Goal: Navigation & Orientation: Find specific page/section

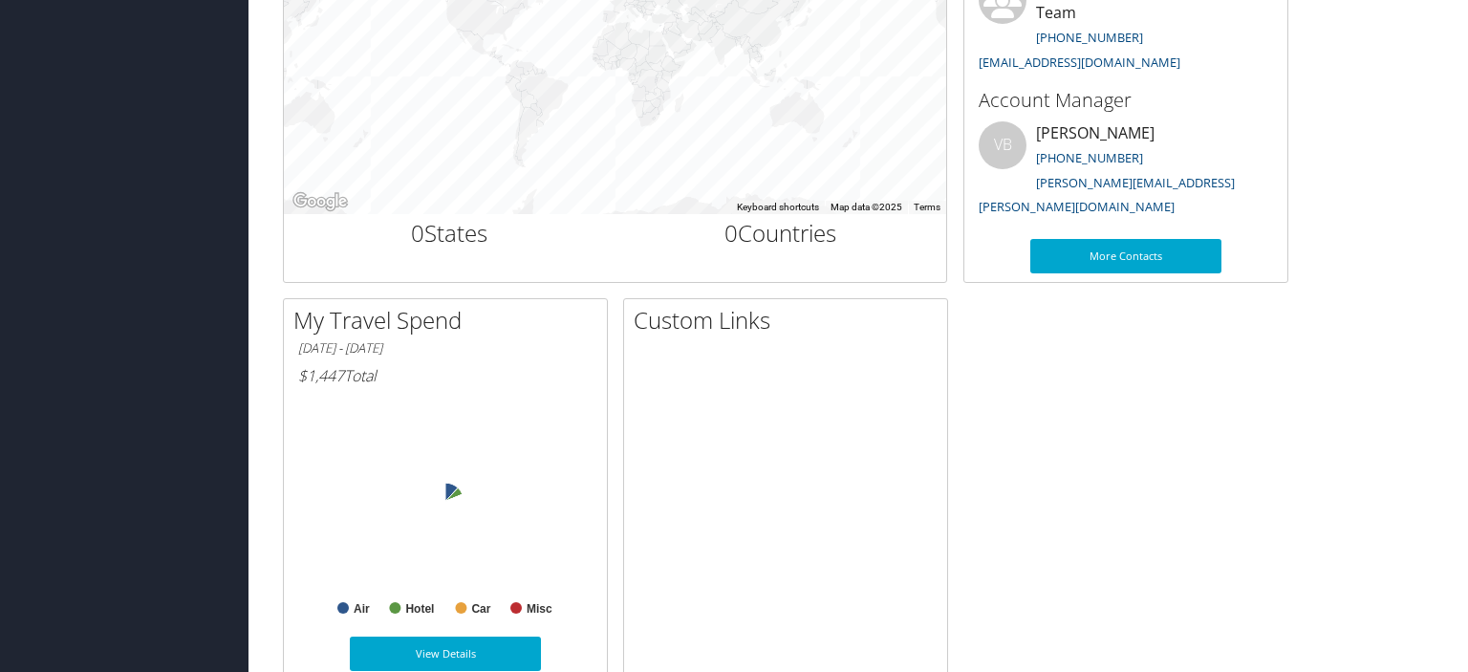
scroll to position [790, 0]
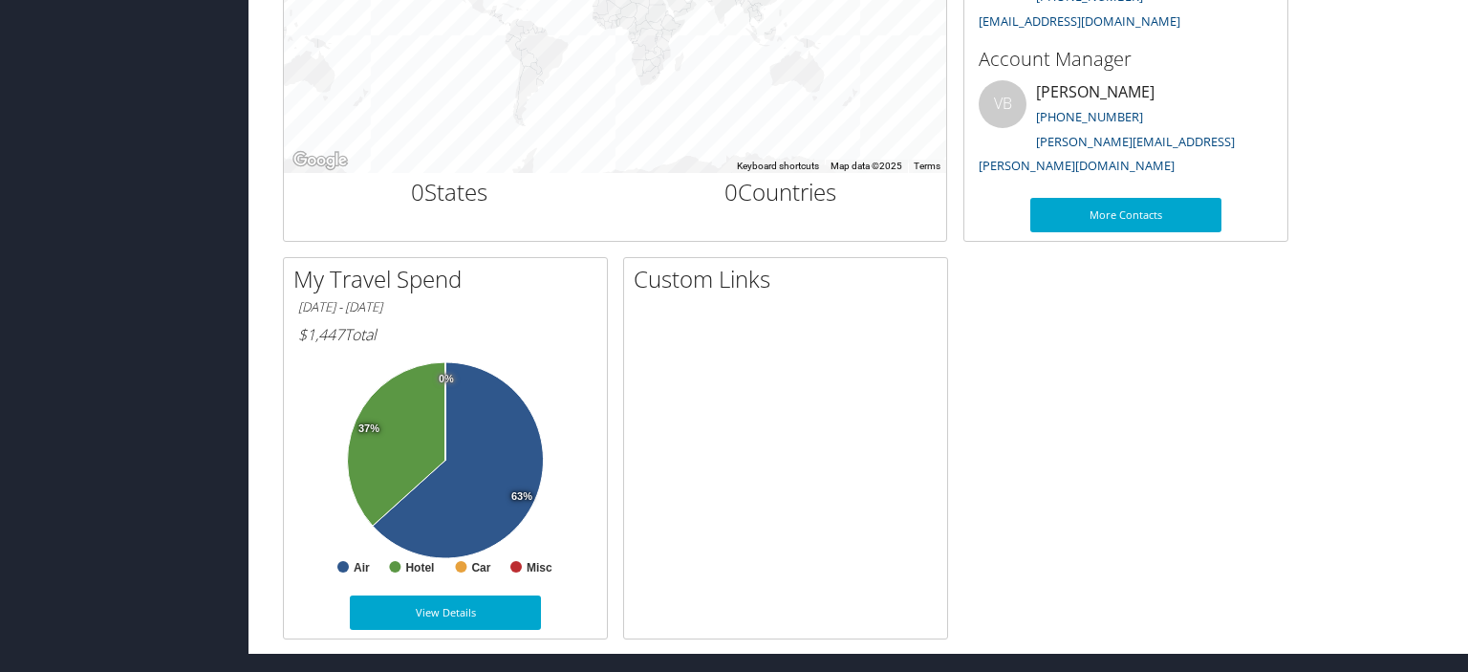
click at [656, 361] on div at bounding box center [785, 493] width 323 height 358
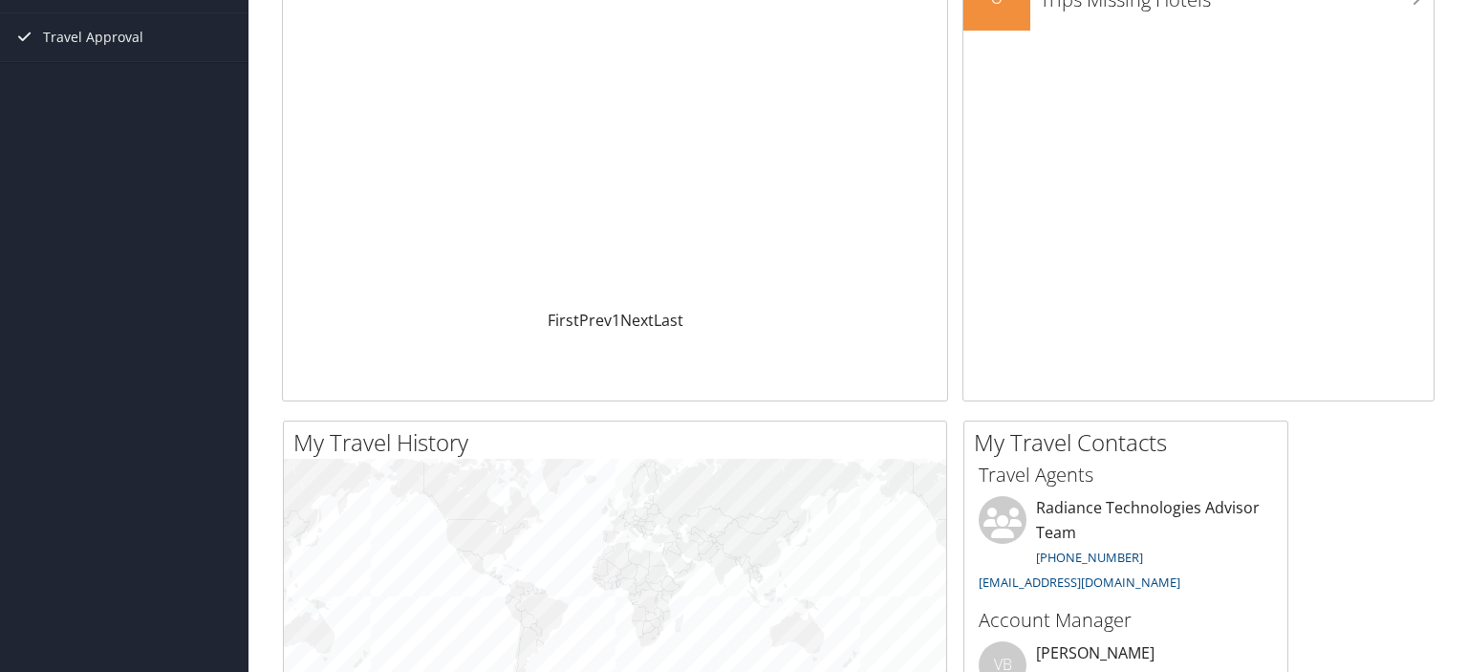
scroll to position [0, 0]
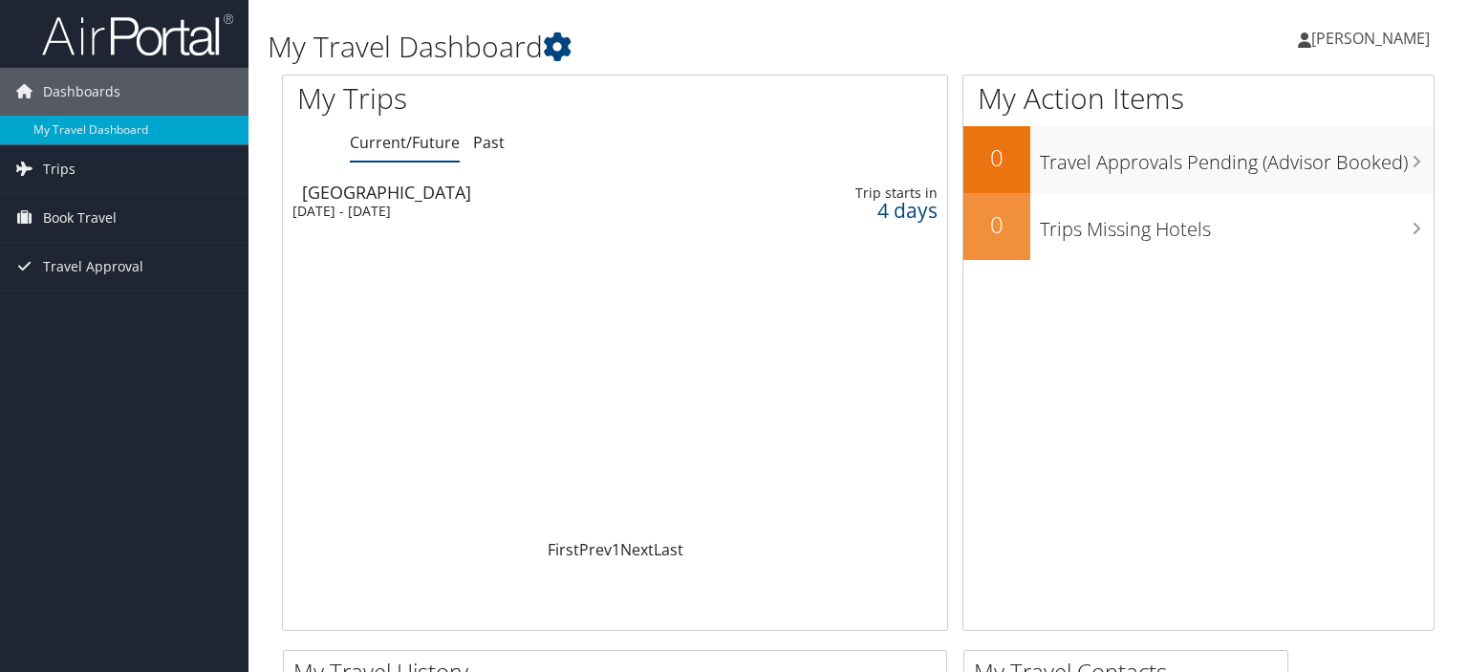
click at [74, 165] on span "Trips" at bounding box center [59, 169] width 32 height 48
click at [71, 309] on span "Book Travel" at bounding box center [80, 304] width 74 height 48
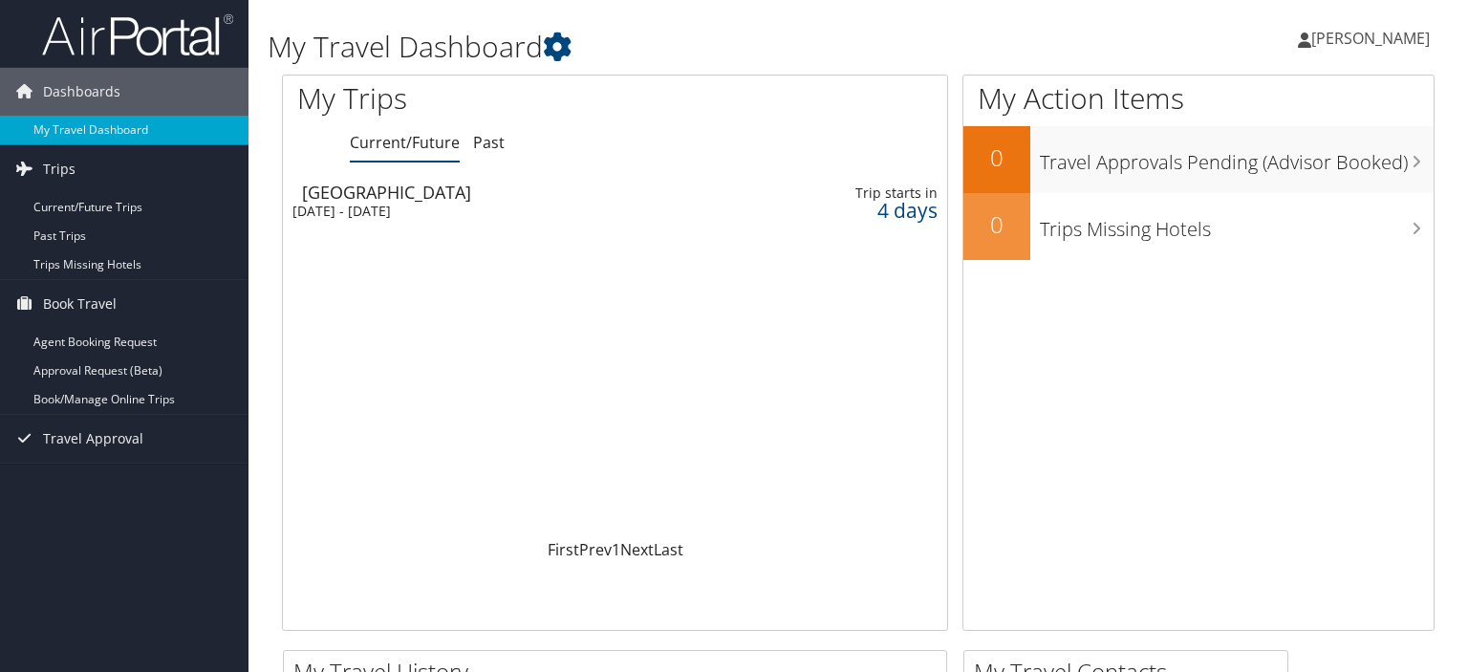
click at [87, 438] on span "Travel Approval" at bounding box center [93, 439] width 100 height 48
click at [59, 302] on span "Book Travel" at bounding box center [80, 304] width 74 height 48
click at [55, 170] on span "Trips" at bounding box center [59, 169] width 32 height 48
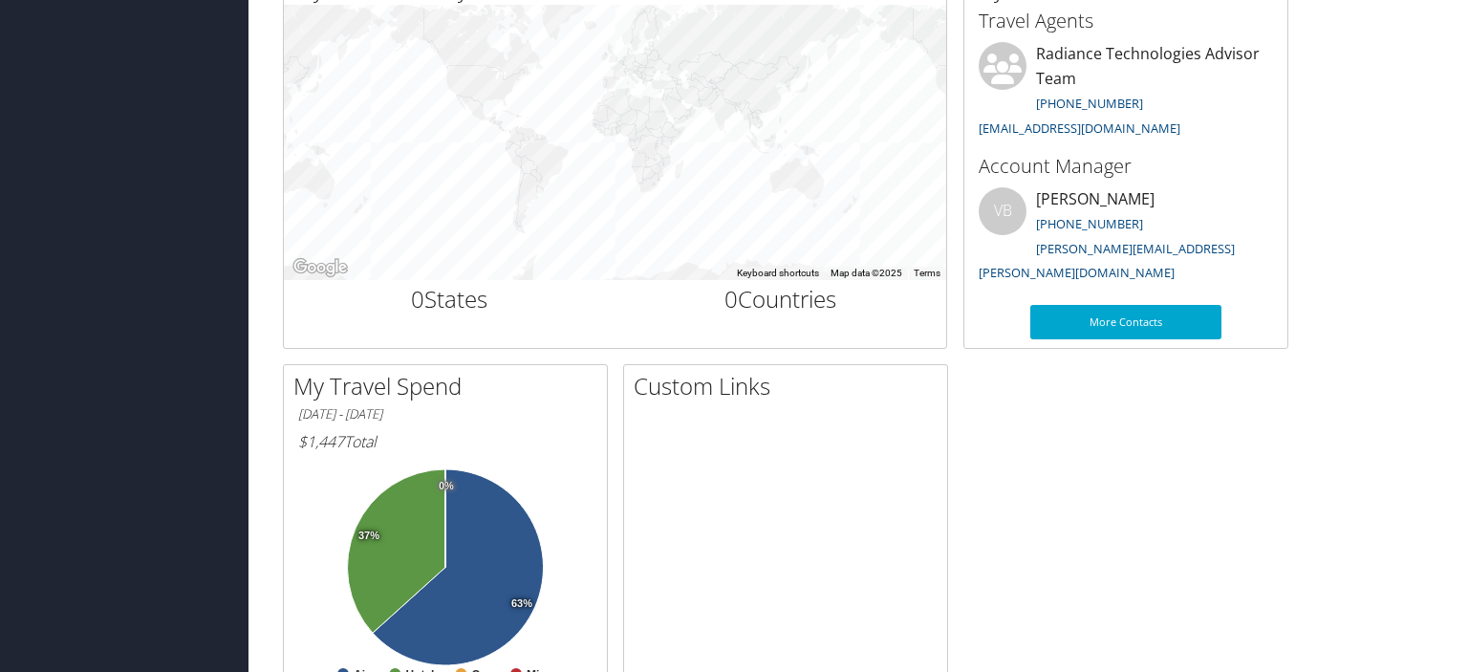
scroll to position [693, 0]
